Goal: Task Accomplishment & Management: Manage account settings

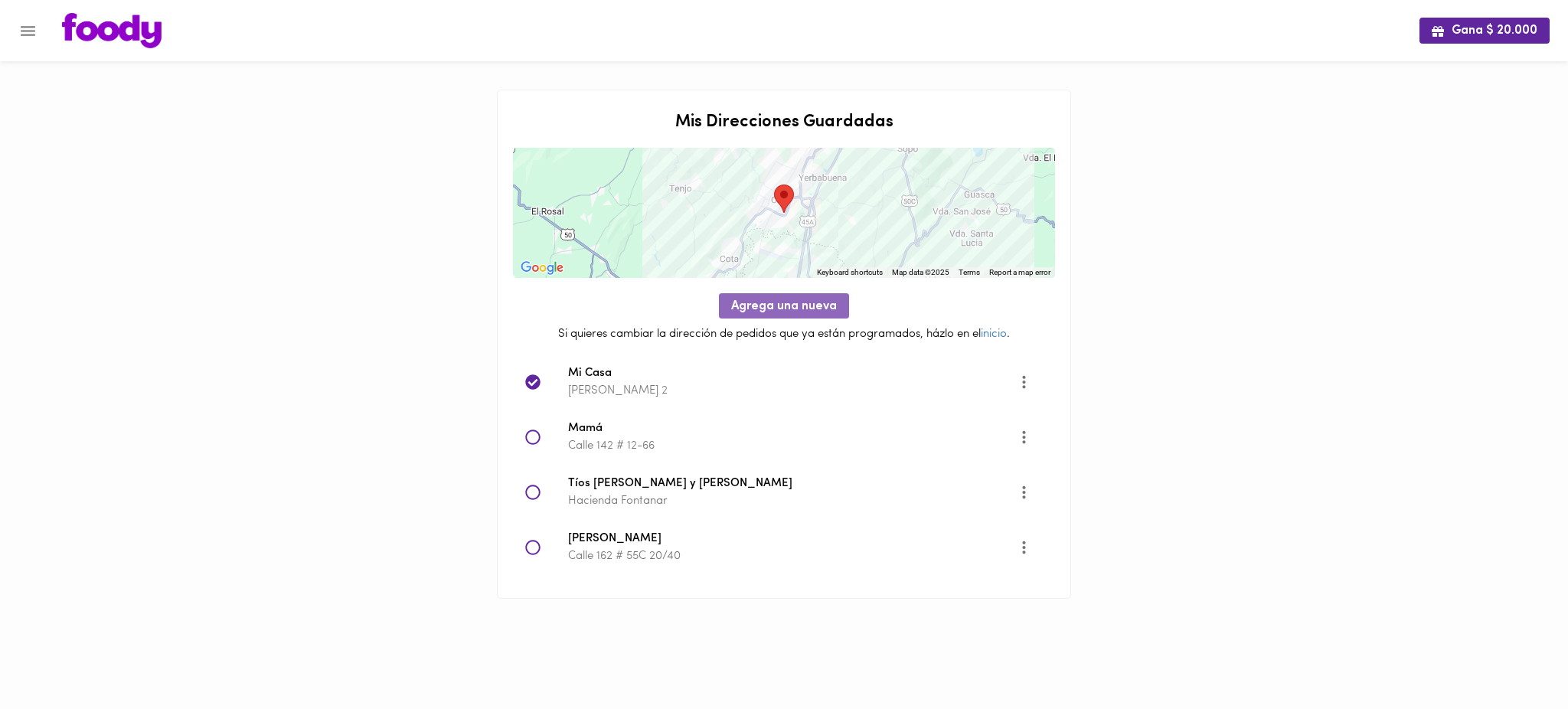
click at [766, 311] on span "Agrega una nueva" at bounding box center [784, 306] width 106 height 14
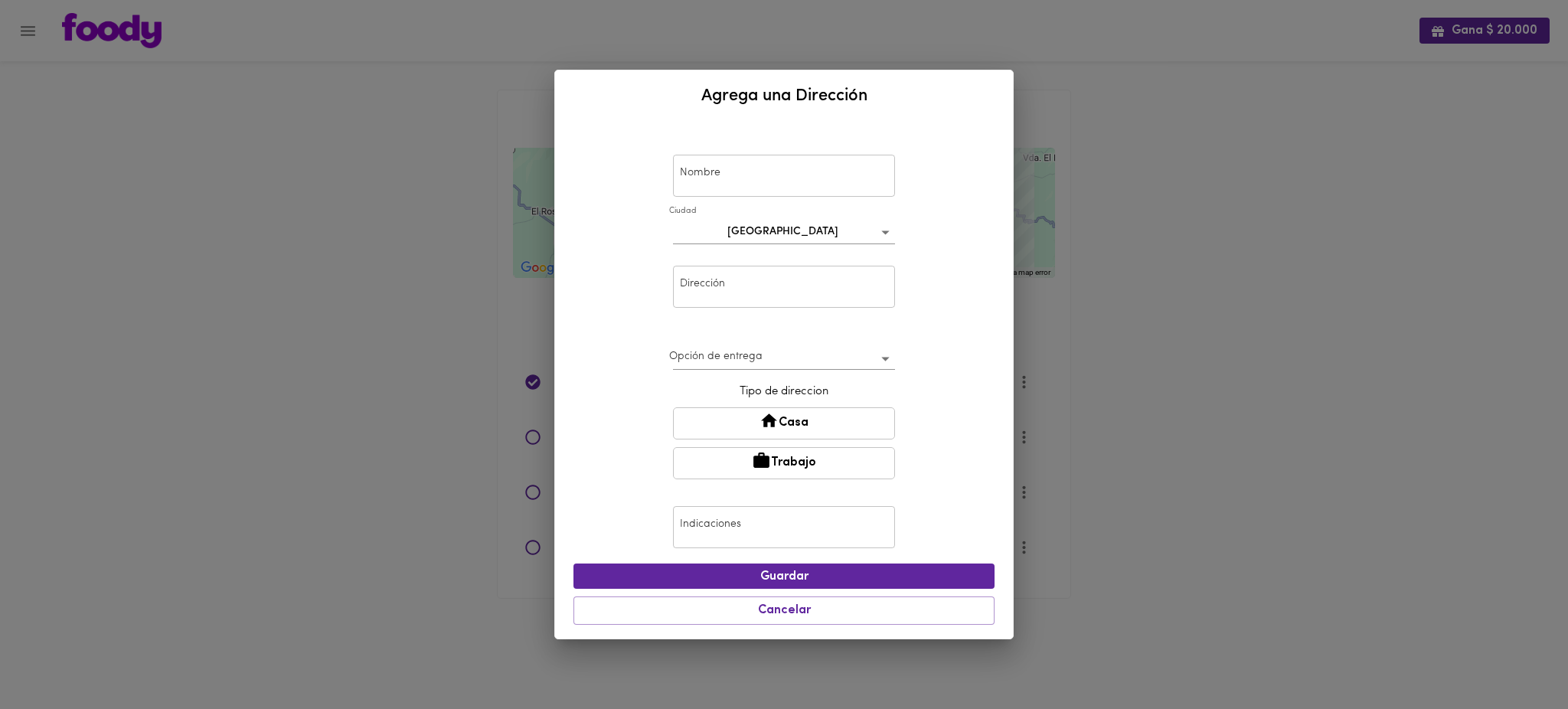
click at [793, 283] on input "text" at bounding box center [784, 286] width 222 height 42
click at [997, 303] on div "Nombre Nombre [GEOGRAPHIC_DATA] bogota Dirección los andes Dirección Opción de …" at bounding box center [784, 379] width 458 height 517
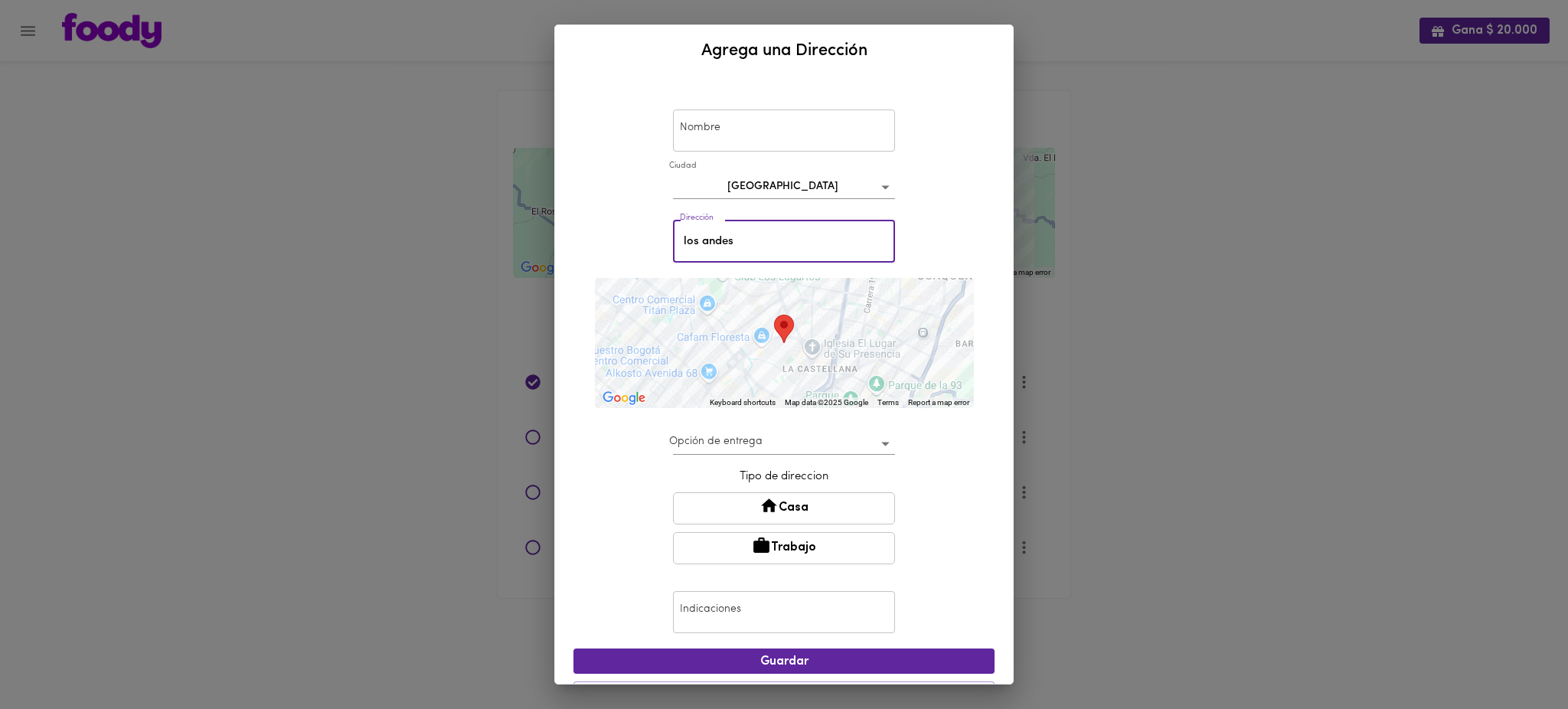
click at [754, 240] on input "los andes" at bounding box center [784, 241] width 222 height 42
type input "los andes universidad"
click at [986, 328] on div "Nombre Nombre [GEOGRAPHIC_DATA] Dirección los andes universidad Dirección ← Mov…" at bounding box center [784, 380] width 458 height 607
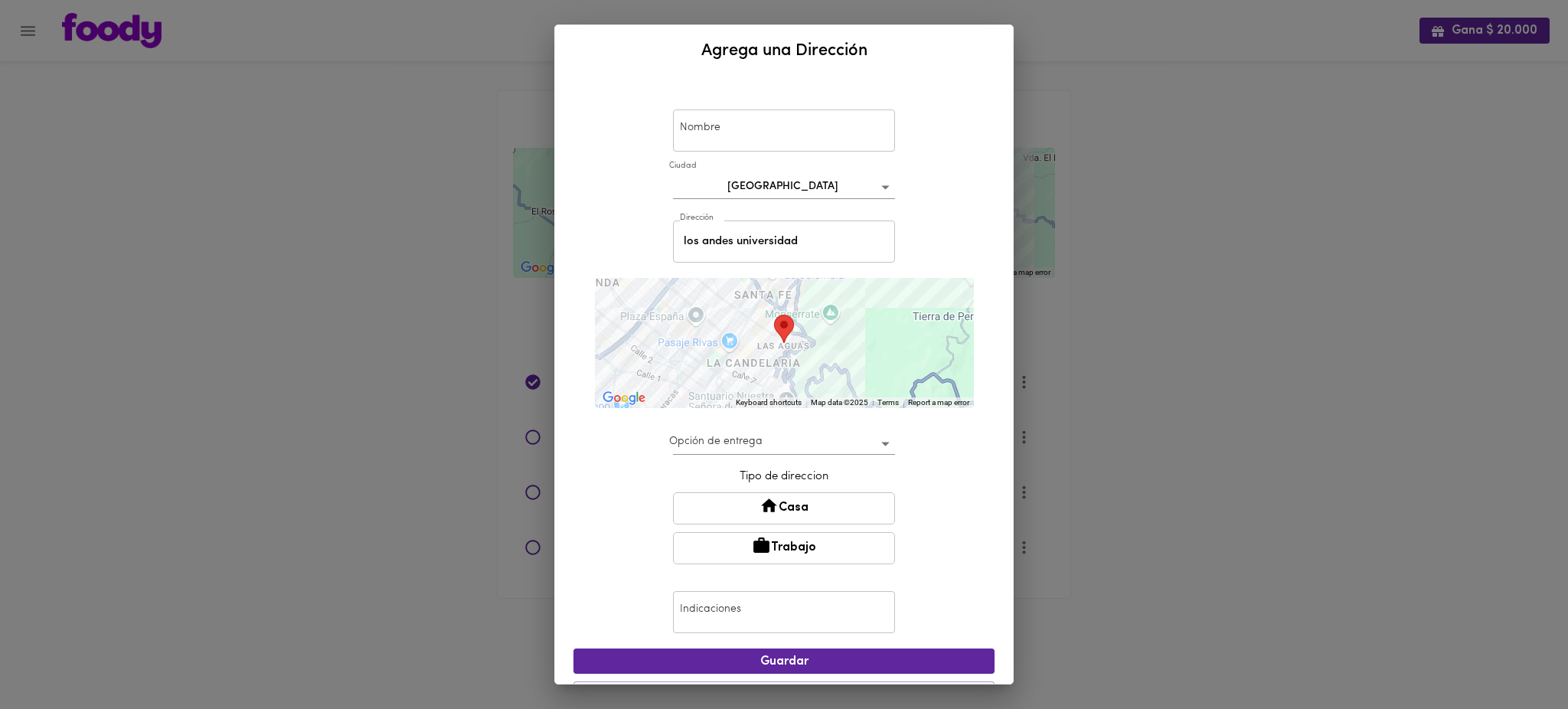
click at [777, 364] on div "To navigate, press the arrow keys." at bounding box center [784, 343] width 379 height 130
click at [777, 341] on div "To navigate, press the arrow keys." at bounding box center [784, 343] width 379 height 130
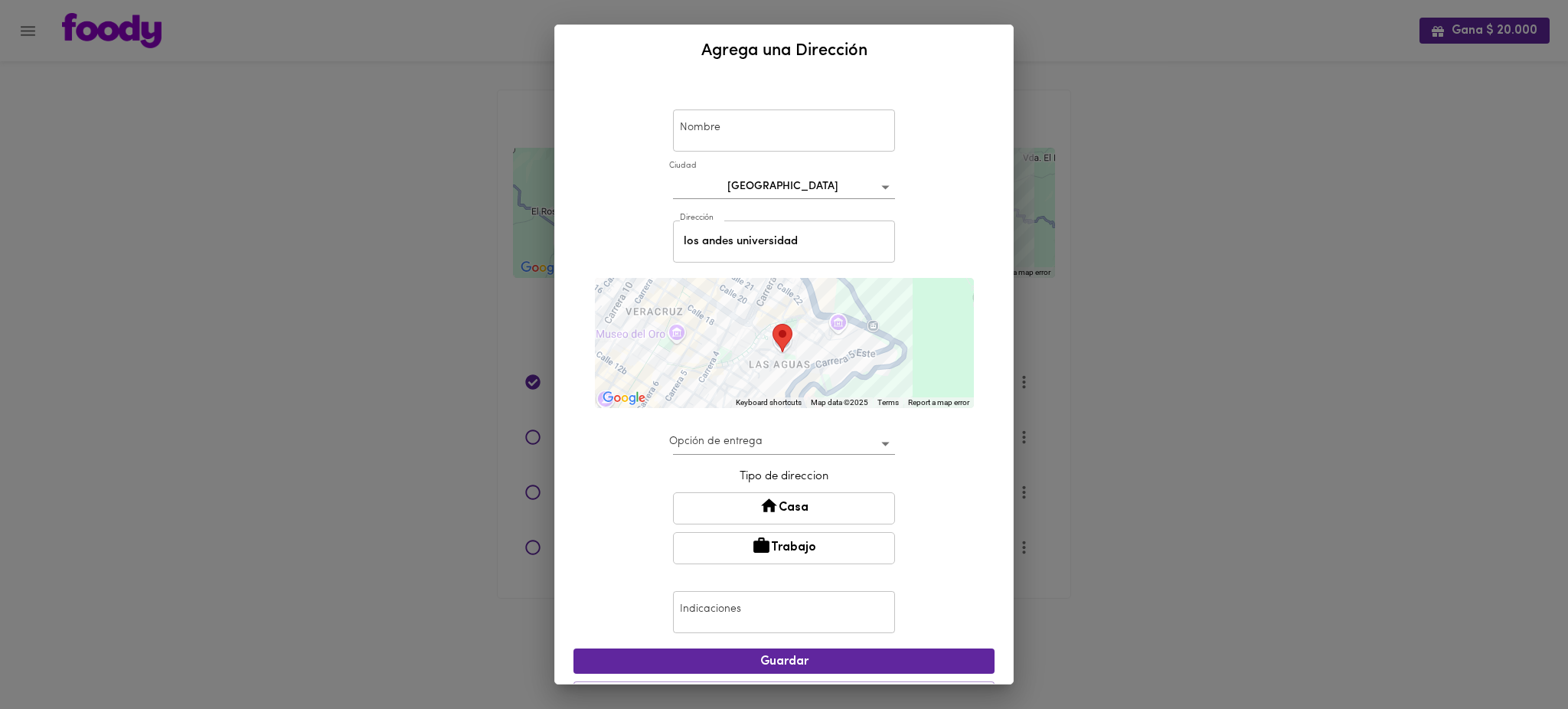
drag, startPoint x: 816, startPoint y: 342, endPoint x: 817, endPoint y: 395, distance: 53.0
click at [817, 395] on div "To navigate, press the arrow keys." at bounding box center [784, 343] width 379 height 130
click at [810, 355] on div "To navigate, press the arrow keys." at bounding box center [784, 343] width 379 height 130
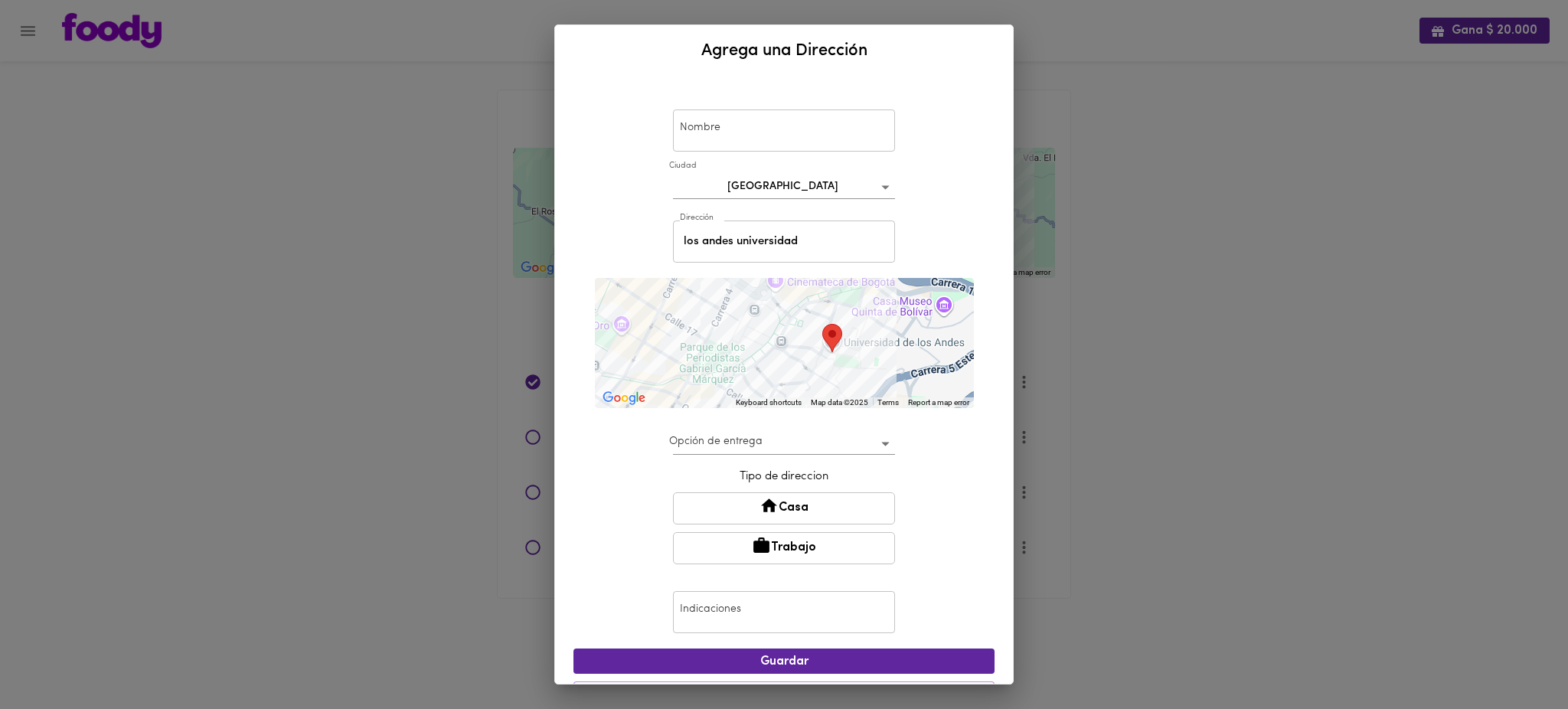
drag, startPoint x: 730, startPoint y: 374, endPoint x: 816, endPoint y: 370, distance: 86.1
click at [816, 370] on div "To navigate, press the arrow keys." at bounding box center [784, 343] width 379 height 130
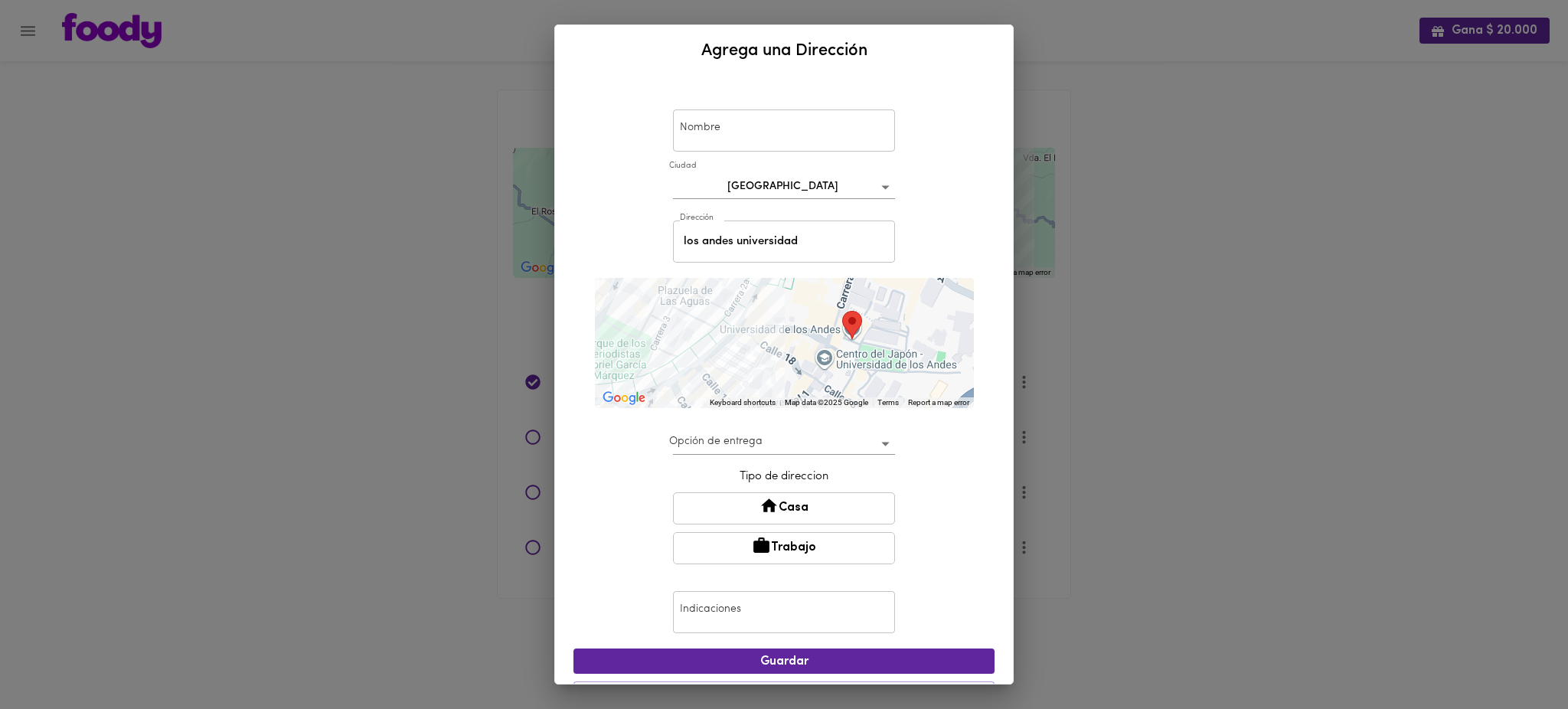
drag, startPoint x: 772, startPoint y: 359, endPoint x: 786, endPoint y: 366, distance: 15.7
click at [786, 366] on div "To navigate, press the arrow keys." at bounding box center [784, 343] width 379 height 130
